Goal: Information Seeking & Learning: Learn about a topic

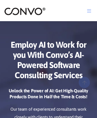
scroll to position [74, 0]
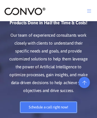
click at [48, 112] on link "Schedule a call right now!" at bounding box center [48, 107] width 57 height 11
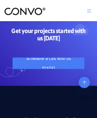
click at [49, 69] on link "Schedule a call with us [DATE]" at bounding box center [49, 63] width 72 height 11
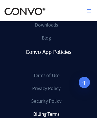
click at [46, 113] on link "Billing Terms" at bounding box center [46, 114] width 26 height 9
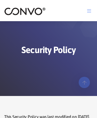
scroll to position [2032, 0]
